Goal: Information Seeking & Learning: Learn about a topic

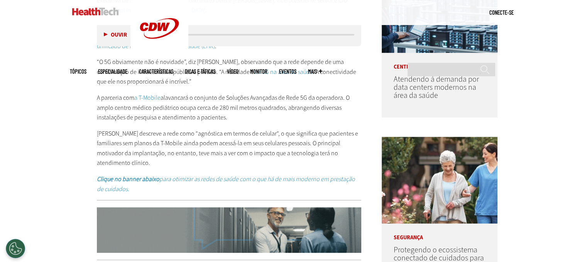
scroll to position [502, 0]
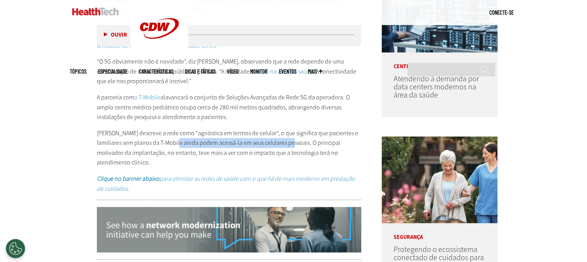
drag, startPoint x: 170, startPoint y: 141, endPoint x: 286, endPoint y: 142, distance: 116.1
click at [283, 142] on font "[PERSON_NAME] descreve a rede como "agnóstica em termos de celular", o que sign…" at bounding box center [227, 148] width 261 height 38
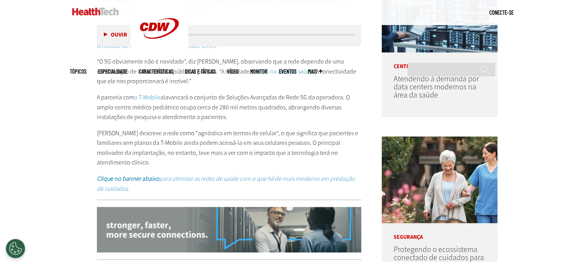
click at [350, 145] on p "[PERSON_NAME] descreve a rede como "agnóstica em termos de celular", o que sign…" at bounding box center [229, 147] width 265 height 39
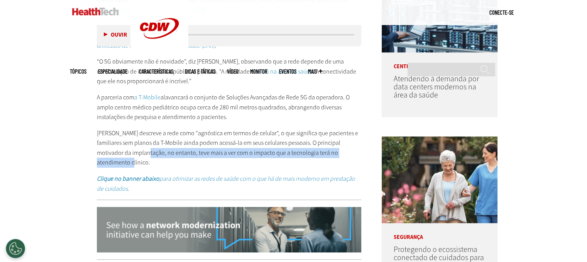
drag, startPoint x: 131, startPoint y: 153, endPoint x: 357, endPoint y: 150, distance: 225.7
click at [357, 150] on p "[PERSON_NAME] descreve a rede como "agnóstica em termos de celular", o que sign…" at bounding box center [229, 147] width 265 height 39
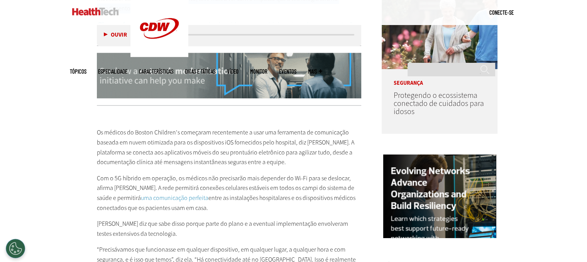
scroll to position [694, 0]
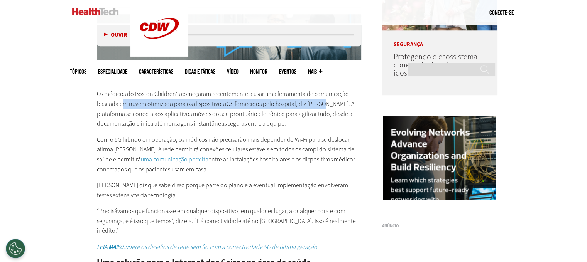
drag, startPoint x: 123, startPoint y: 93, endPoint x: 321, endPoint y: 91, distance: 198.7
click at [321, 91] on font "Os médicos do Boston Children's começaram recentemente a usar uma ferramenta de…" at bounding box center [225, 109] width 257 height 38
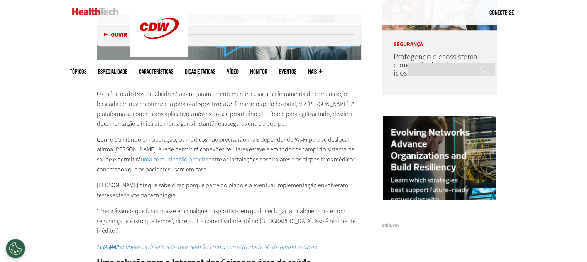
click at [287, 110] on p "Os médicos do Boston Children's começaram recentemente a usar uma ferramenta de…" at bounding box center [229, 108] width 265 height 39
drag, startPoint x: 174, startPoint y: 129, endPoint x: 347, endPoint y: 128, distance: 173.2
click at [347, 135] on p "Com o 5G híbrido em operação, os médicos não precisarão mais depender do Wi-Fi …" at bounding box center [229, 154] width 265 height 39
click at [119, 137] on font "Com o 5G híbrido em operação, os médicos não precisarão mais depender do Wi-Fi …" at bounding box center [225, 150] width 257 height 28
drag, startPoint x: 97, startPoint y: 139, endPoint x: 145, endPoint y: 139, distance: 47.8
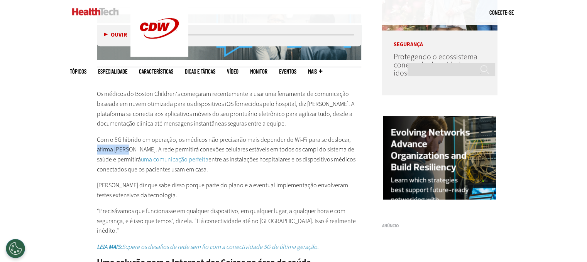
click at [127, 139] on font "Com o 5G híbrido em operação, os médicos não precisarão mais depender do Wi-Fi …" at bounding box center [225, 150] width 257 height 28
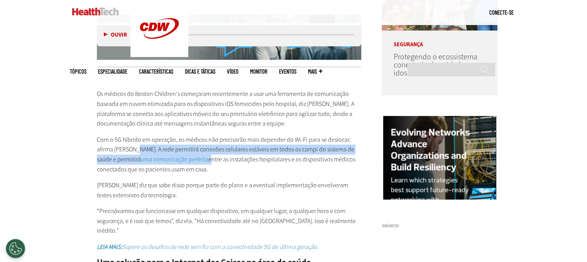
drag, startPoint x: 134, startPoint y: 138, endPoint x: 188, endPoint y: 149, distance: 55.2
click at [188, 149] on p "Com o 5G híbrido em operação, os médicos não precisarão mais depender do Wi-Fi …" at bounding box center [229, 154] width 265 height 39
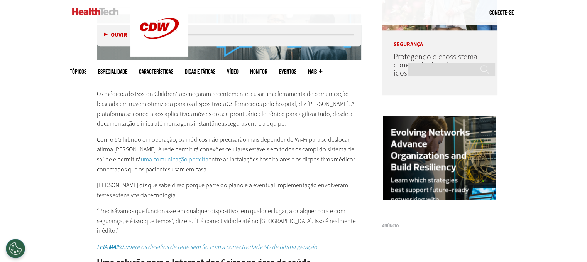
click at [156, 189] on font "[PERSON_NAME] diz que sabe disso porque parte do plano e a eventual implementaç…" at bounding box center [222, 190] width 251 height 18
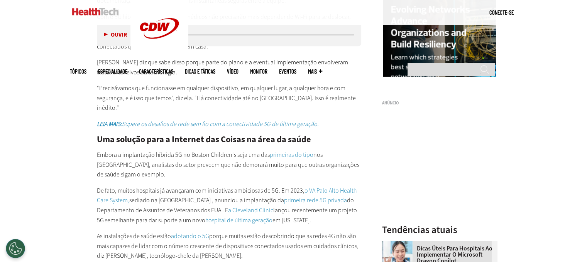
scroll to position [849, 0]
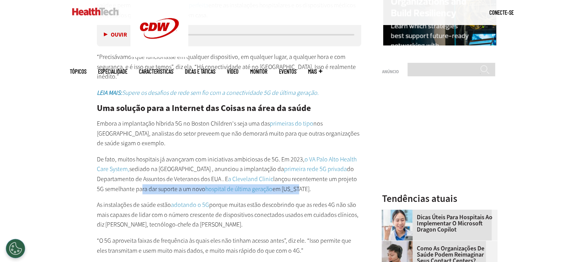
drag, startPoint x: 139, startPoint y: 169, endPoint x: 329, endPoint y: 167, distance: 190.2
click at [329, 167] on p "De fato, muitos hospitais já avançaram com iniciativas ambiciosas de 5G. Em 202…" at bounding box center [229, 174] width 265 height 39
click at [323, 171] on p "De fato, muitos hospitais já avançaram com iniciativas ambiciosas de 5G. Em 202…" at bounding box center [229, 174] width 265 height 39
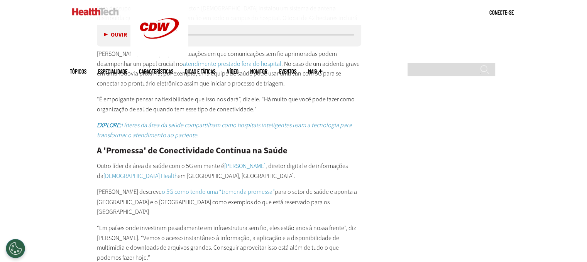
scroll to position [1273, 0]
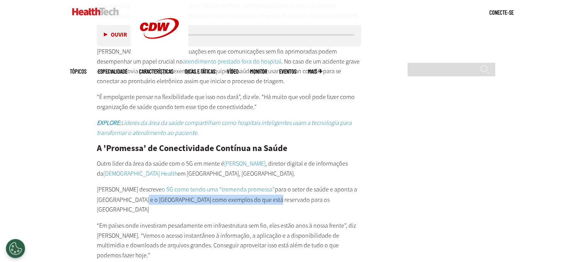
drag, startPoint x: 112, startPoint y: 181, endPoint x: 261, endPoint y: 179, distance: 149.0
click at [261, 185] on p "[PERSON_NAME] descreve o 5G como tendo uma “tremenda promessa” para o setor de …" at bounding box center [229, 200] width 265 height 30
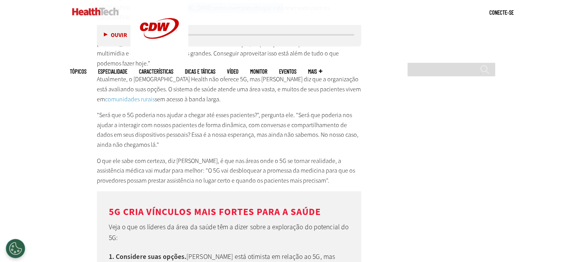
scroll to position [1505, 0]
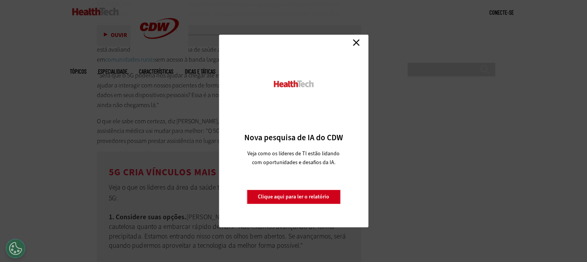
click at [354, 41] on link "Fechar" at bounding box center [356, 43] width 12 height 12
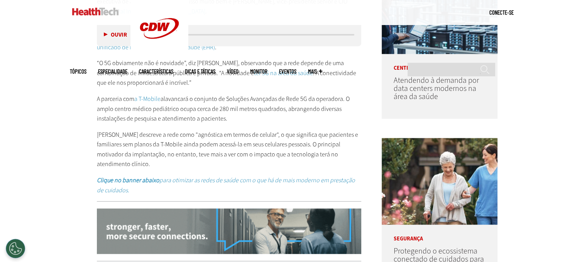
scroll to position [502, 0]
